Goal: Task Accomplishment & Management: Complete application form

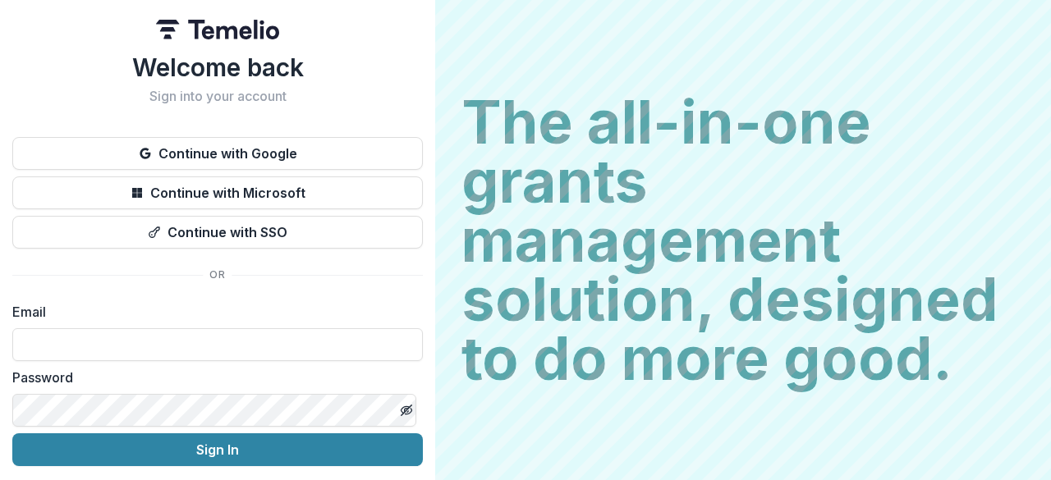
click at [315, 160] on button "Continue with Google" at bounding box center [217, 153] width 411 height 33
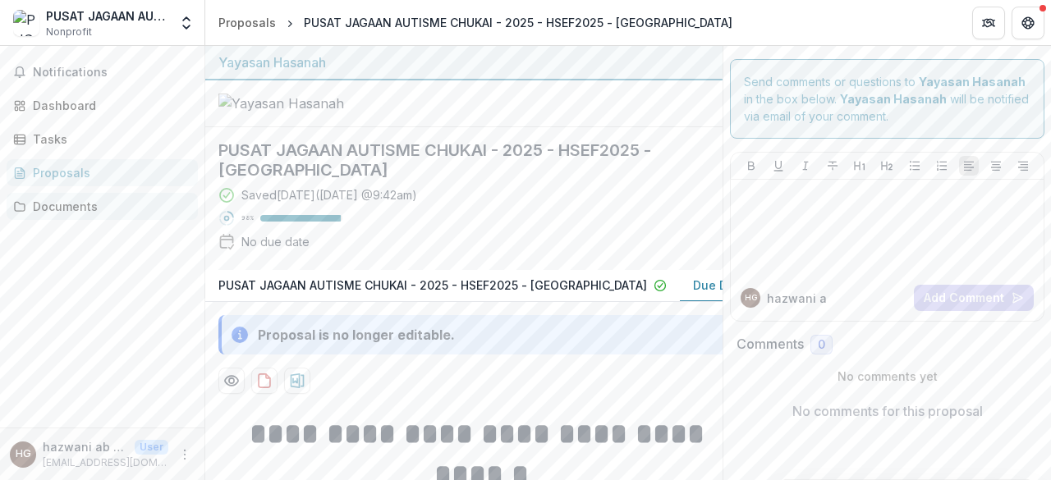
click at [113, 194] on link "Documents" at bounding box center [102, 206] width 191 height 27
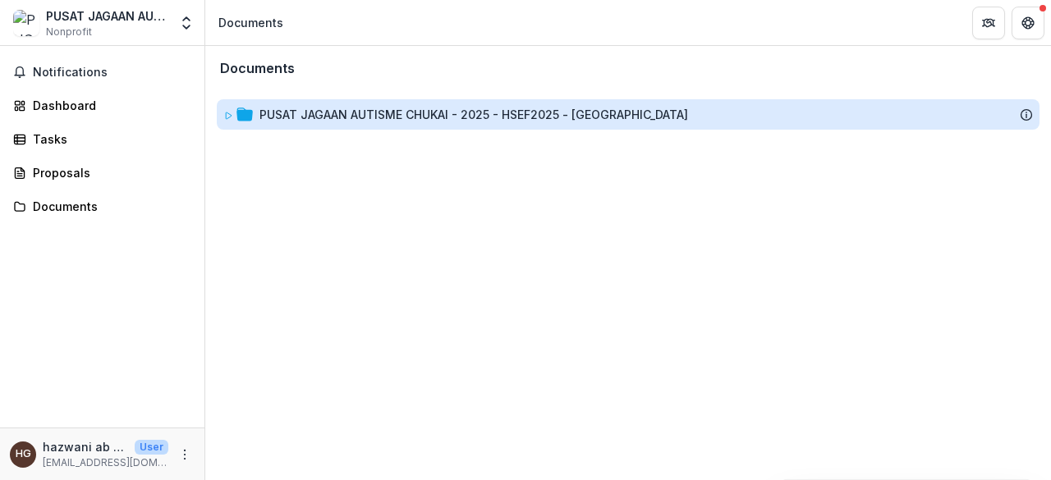
click at [319, 122] on div "PUSAT JAGAAN AUTISME CHUKAI - 2025 - HSEF2025 - [GEOGRAPHIC_DATA]" at bounding box center [473, 114] width 429 height 17
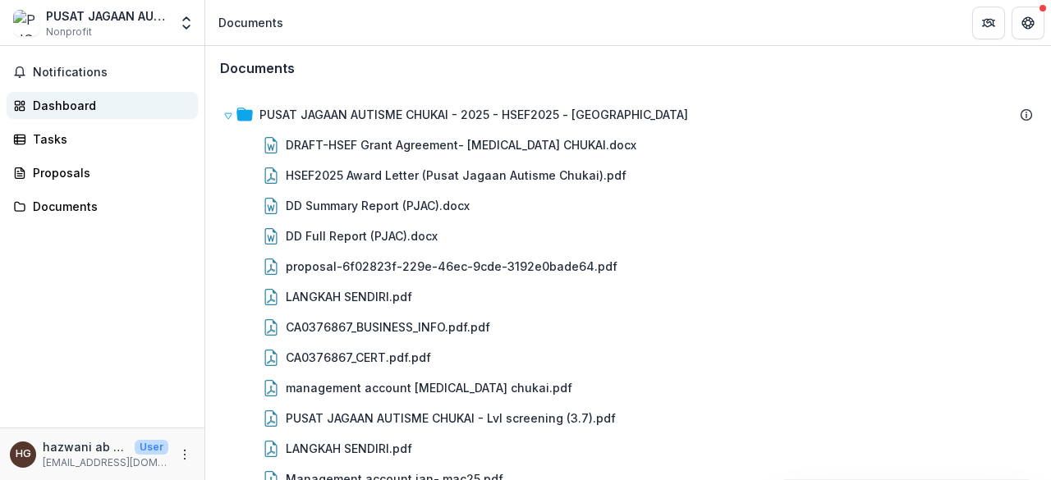
click at [112, 103] on div "Dashboard" at bounding box center [109, 105] width 152 height 17
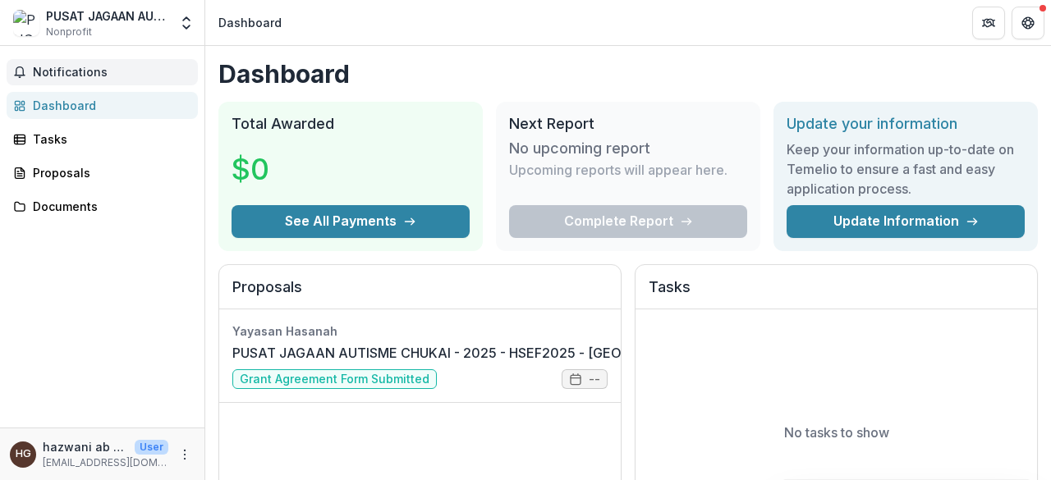
click at [92, 76] on span "Notifications" at bounding box center [112, 73] width 158 height 14
click at [65, 201] on div "Documents" at bounding box center [109, 206] width 152 height 17
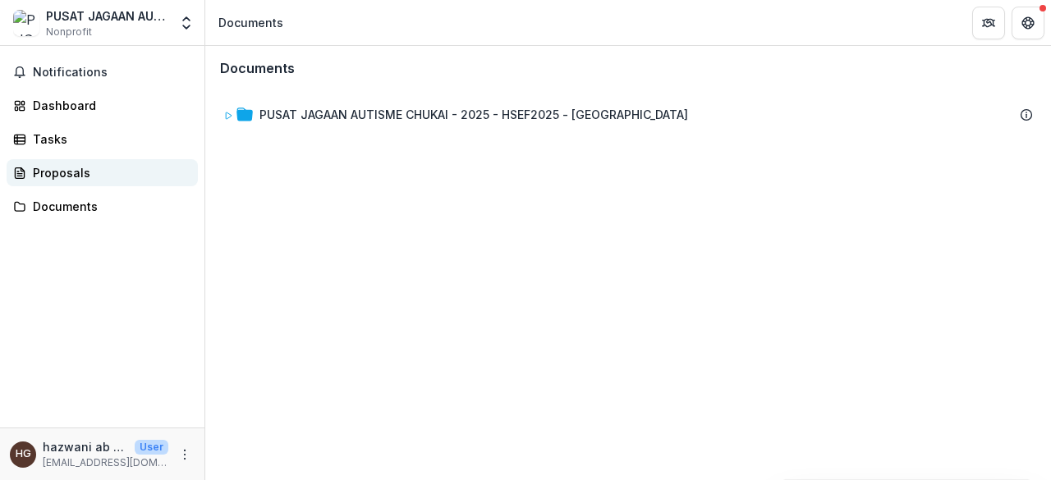
click at [104, 177] on div "Proposals" at bounding box center [109, 172] width 152 height 17
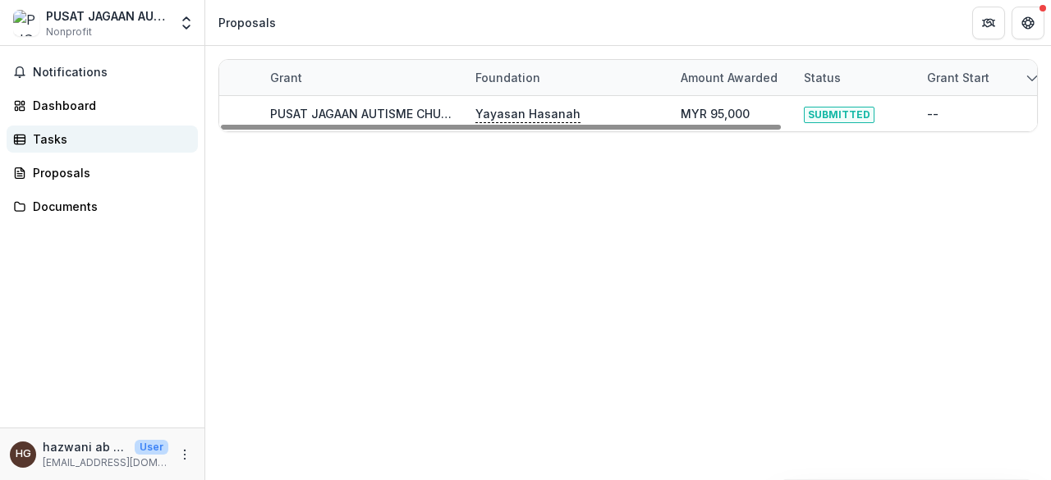
click at [59, 145] on div "Tasks" at bounding box center [109, 139] width 152 height 17
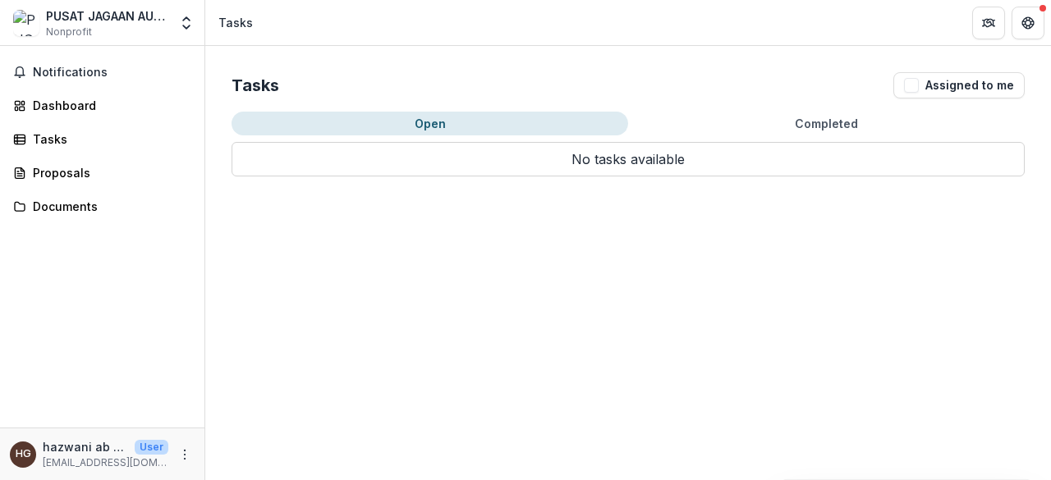
click at [823, 112] on div "Tasks Assigned to me Open Completed No tasks available Task Name Type of Task S…" at bounding box center [628, 124] width 846 height 157
click at [823, 119] on button "Completed" at bounding box center [826, 124] width 397 height 24
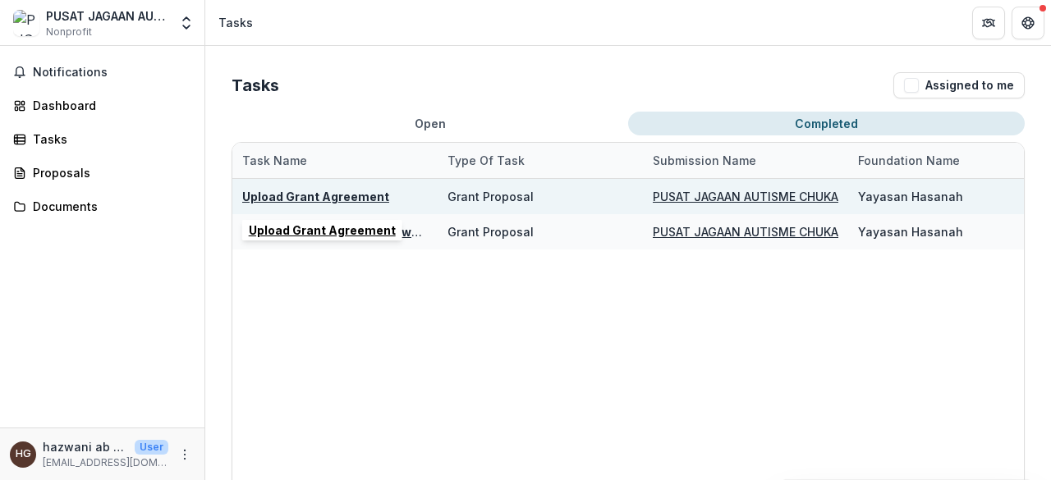
click at [338, 195] on u "Upload Grant Agreement" at bounding box center [315, 197] width 147 height 14
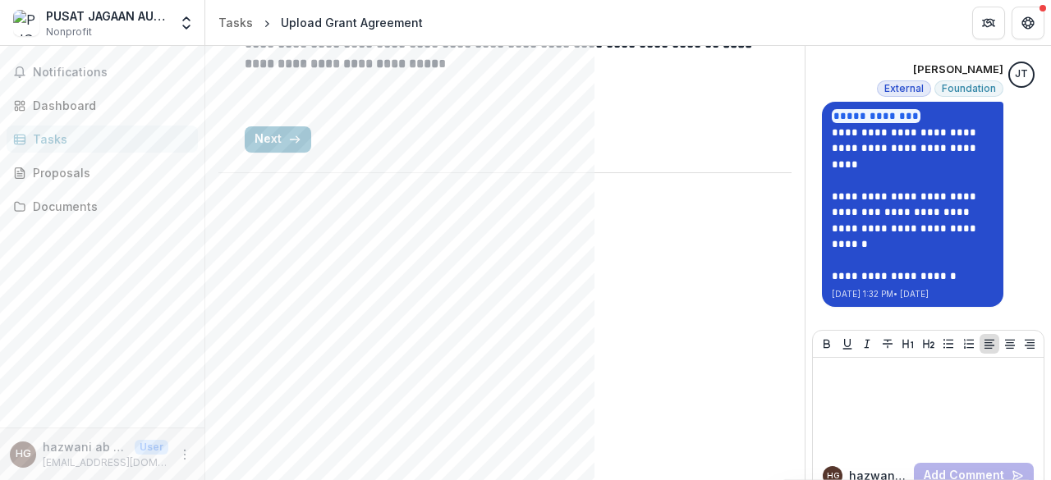
scroll to position [314, 0]
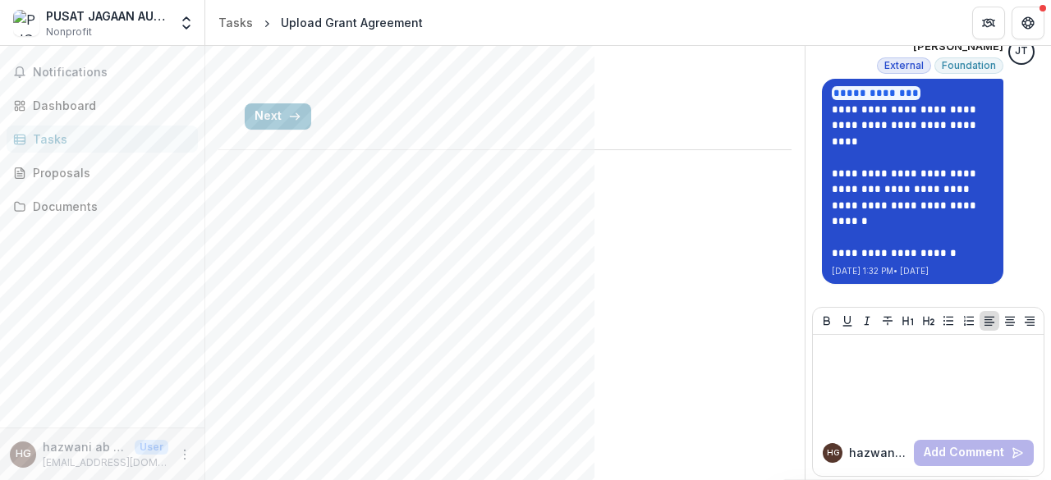
click at [869, 213] on link "**********" at bounding box center [906, 205] width 148 height 43
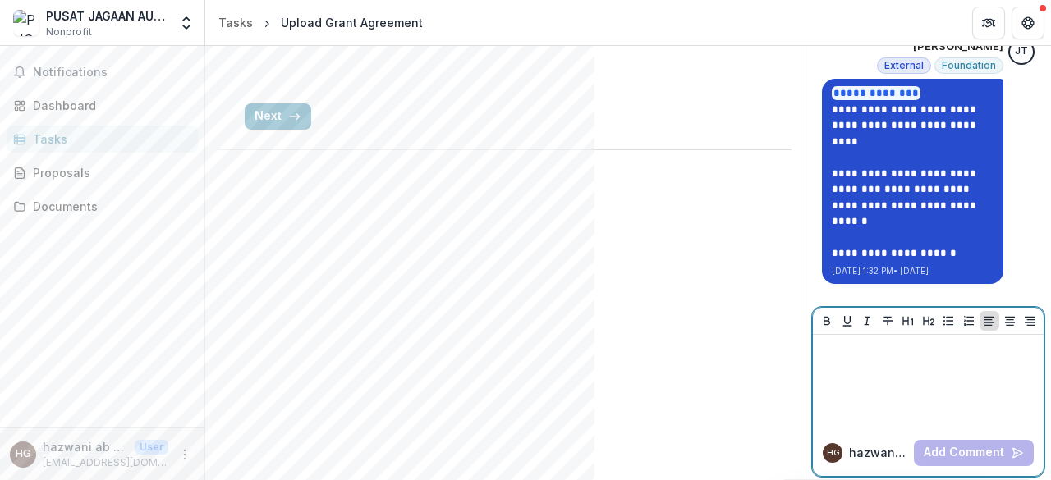
click at [842, 353] on p at bounding box center [928, 351] width 218 height 18
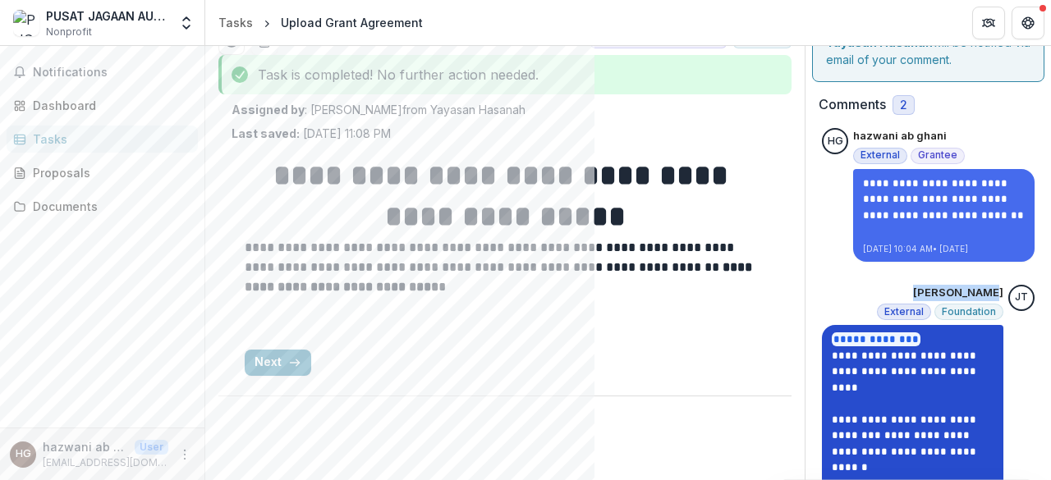
drag, startPoint x: 931, startPoint y: 295, endPoint x: 998, endPoint y: 293, distance: 67.3
click at [998, 293] on div "**********" at bounding box center [928, 407] width 213 height 245
copy p "[PERSON_NAME]"
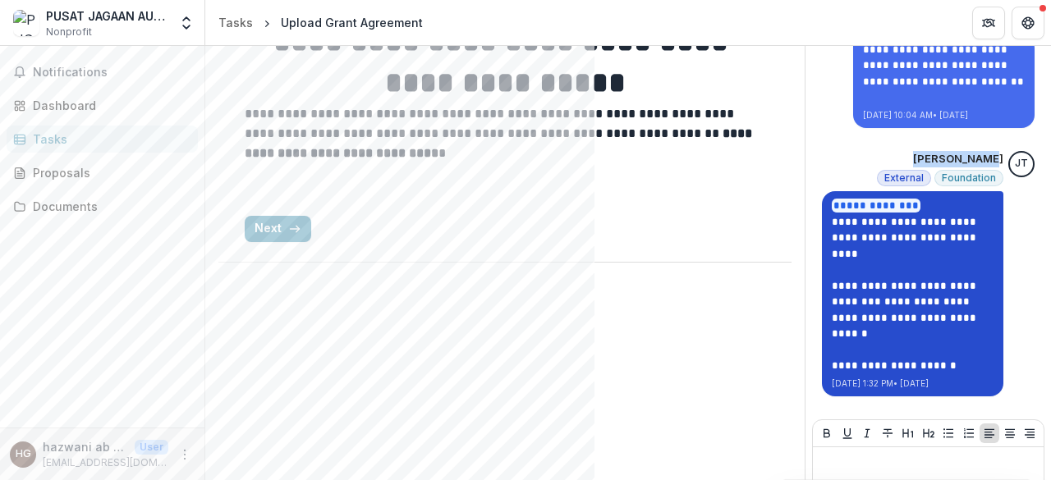
scroll to position [314, 0]
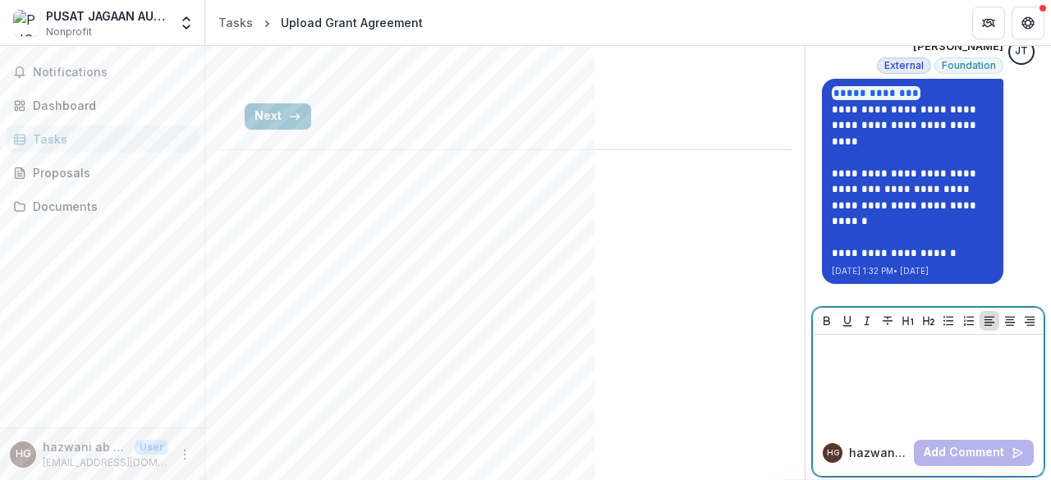
click at [833, 346] on p at bounding box center [928, 351] width 218 height 18
click at [819, 351] on strong "**********" at bounding box center [859, 350] width 80 height 12
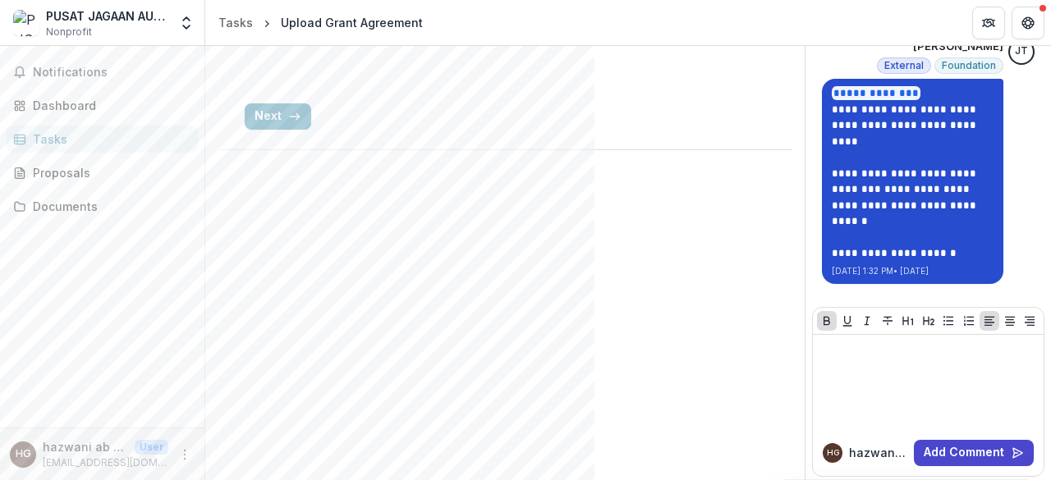
click at [959, 195] on p "**********" at bounding box center [913, 198] width 162 height 64
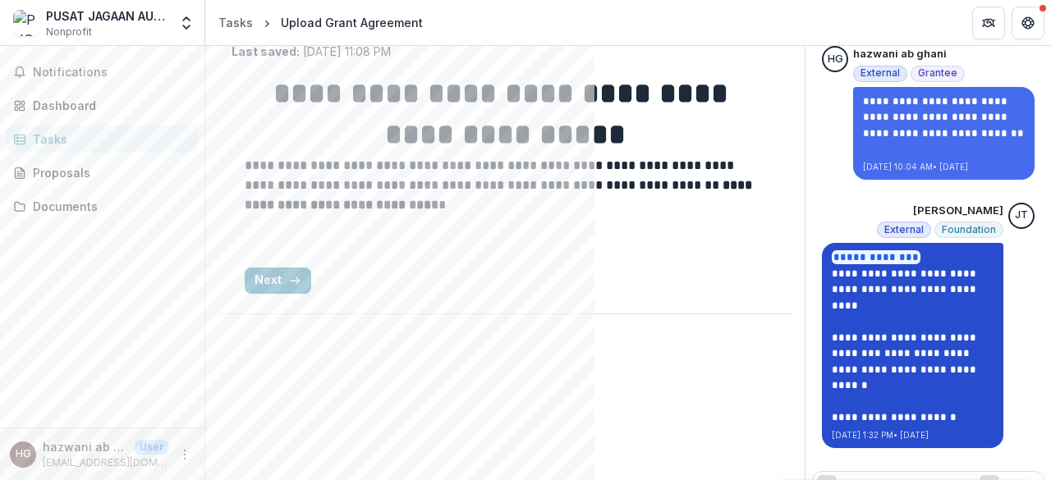
scroll to position [232, 0]
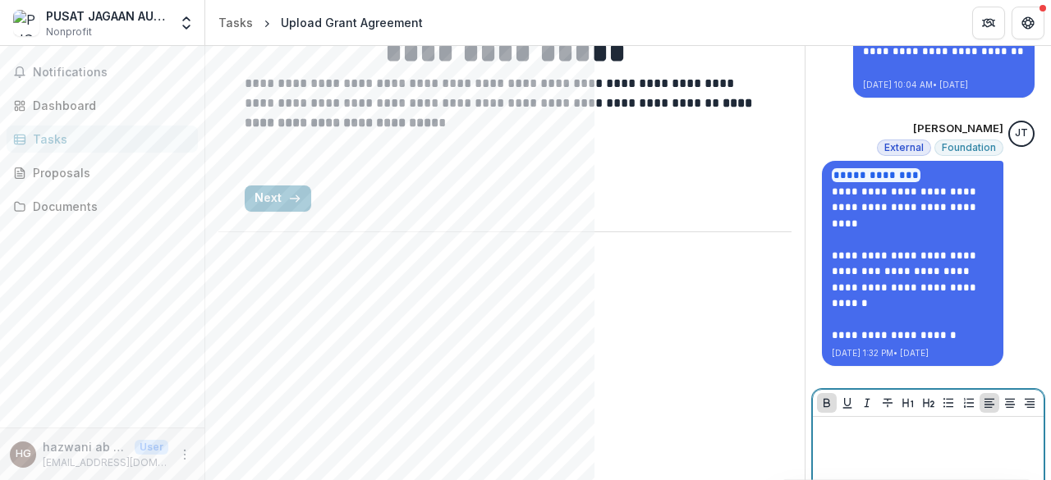
click at [860, 453] on p at bounding box center [928, 451] width 218 height 18
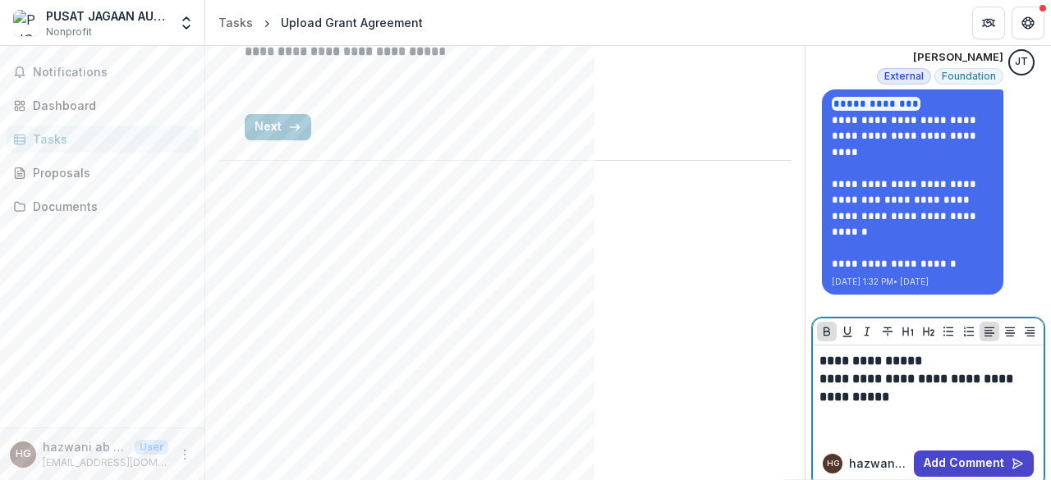
scroll to position [314, 0]
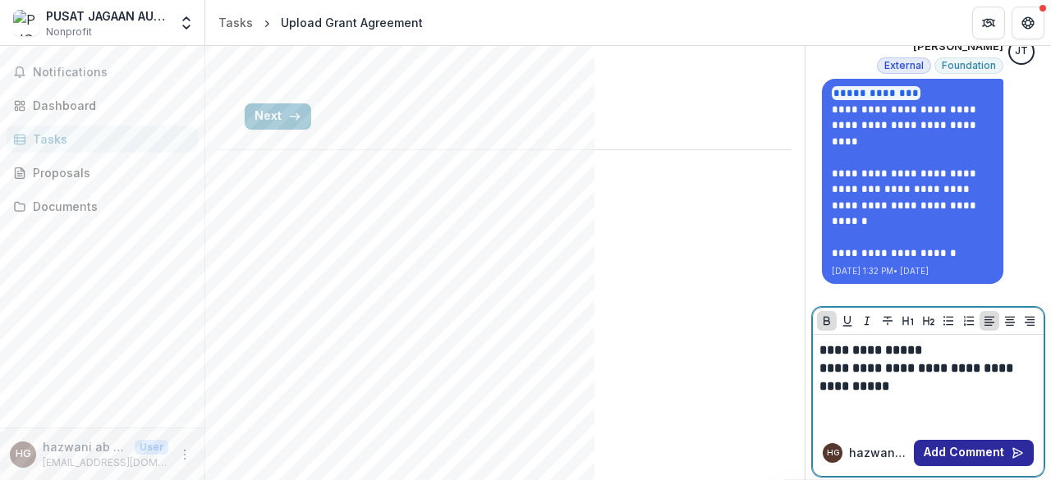
click at [970, 452] on button "Add Comment" at bounding box center [974, 453] width 120 height 26
